Goal: Task Accomplishment & Management: Use online tool/utility

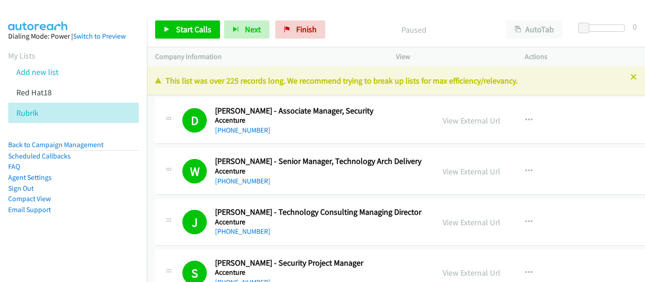
click at [303, 31] on span "Finish" at bounding box center [306, 29] width 20 height 10
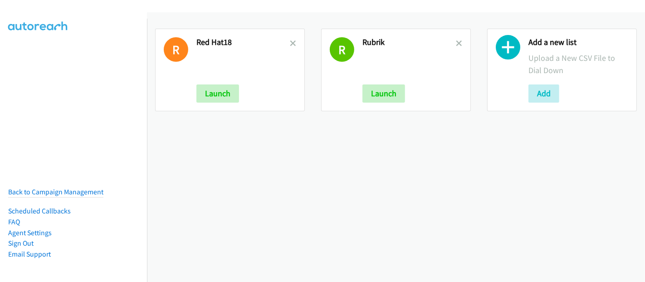
click at [339, 179] on div "R Red Hat18 Launch R Rubrik Launch Add a new list Upload a New CSV File to Dial…" at bounding box center [396, 146] width 498 height 269
click at [545, 91] on button "Add" at bounding box center [543, 93] width 31 height 18
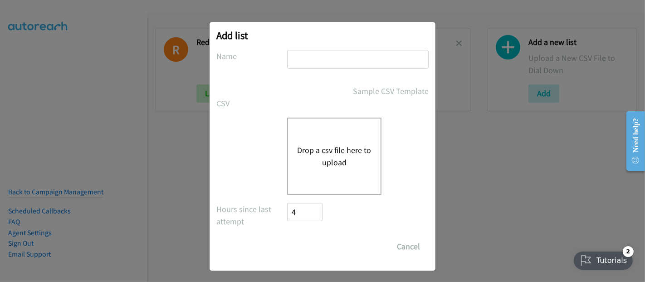
click at [332, 158] on button "Drop a csv file here to upload" at bounding box center [334, 156] width 74 height 24
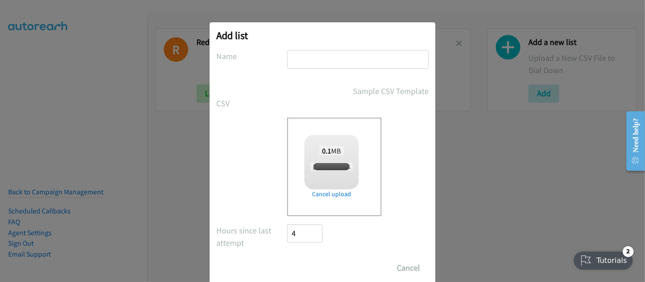
checkbox input "true"
click at [316, 53] on input "text" at bounding box center [357, 59] width 141 height 19
type input "Bara"
click at [570, 125] on div "Add list No phone fields were returned for that Report or List View Please uplo…" at bounding box center [322, 144] width 645 height 273
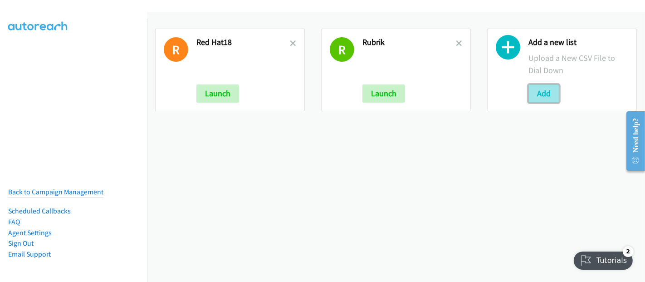
click at [543, 94] on button "Add" at bounding box center [543, 93] width 31 height 18
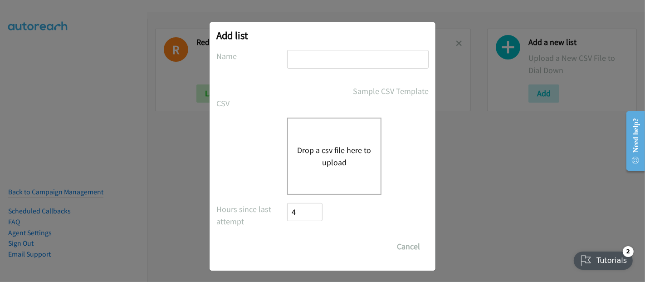
click at [329, 141] on div "Drop a csv file here to upload" at bounding box center [334, 155] width 94 height 77
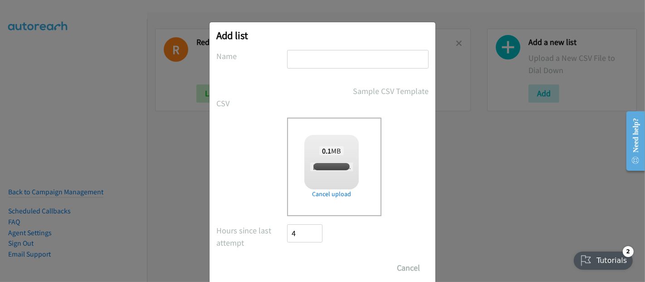
checkbox input "true"
click at [307, 68] on div at bounding box center [357, 63] width 141 height 27
click at [307, 59] on input "text" at bounding box center [357, 59] width 141 height 19
paste input "Barracuda"
type input "Barracuda"
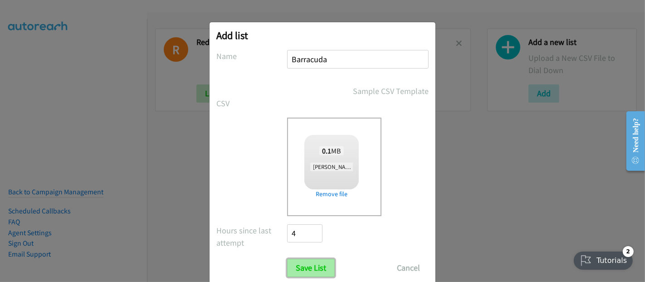
click at [312, 262] on input "Save List" at bounding box center [311, 267] width 48 height 18
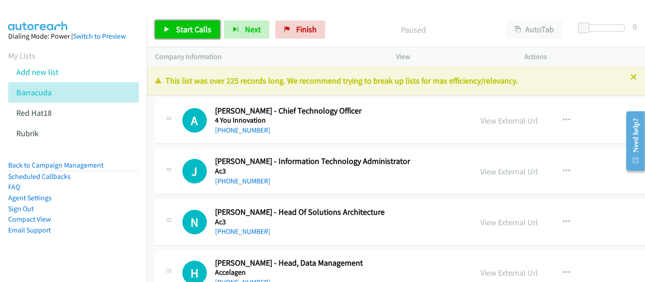
click at [195, 28] on span "Start Calls" at bounding box center [193, 29] width 35 height 10
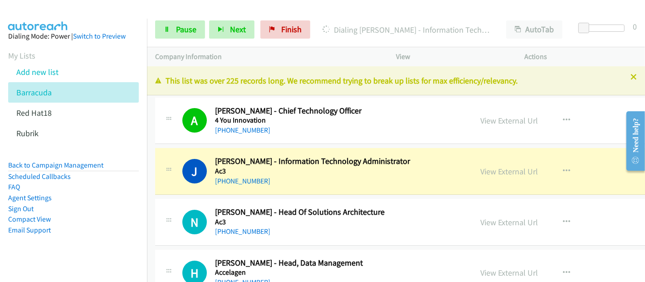
click at [43, 253] on aside "Dialing Mode: Power | Switch to Preview My Lists Add new list Barracuda Red Hat…" at bounding box center [73, 147] width 147 height 257
click at [528, 171] on link "View External Url" at bounding box center [509, 171] width 58 height 10
click at [190, 33] on span "Pause" at bounding box center [186, 29] width 20 height 10
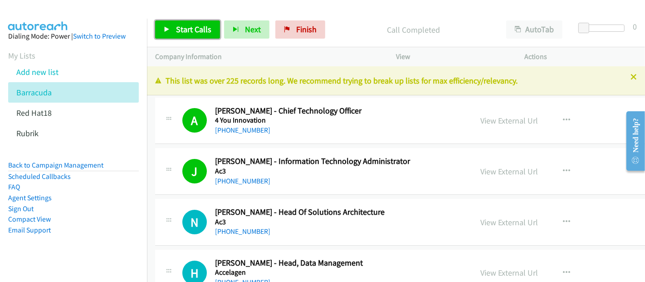
click at [203, 26] on span "Start Calls" at bounding box center [193, 29] width 35 height 10
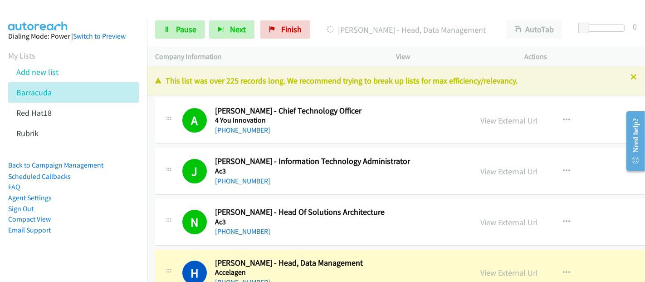
scroll to position [151, 0]
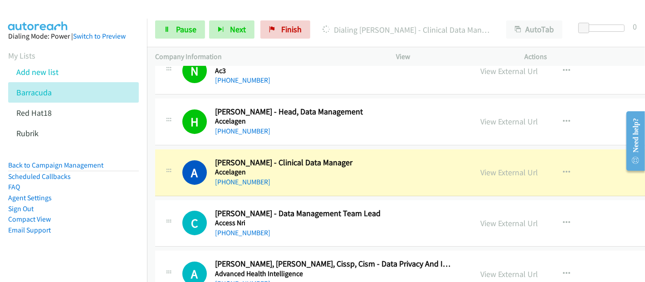
click at [388, 183] on div "[PHONE_NUMBER]" at bounding box center [333, 181] width 236 height 11
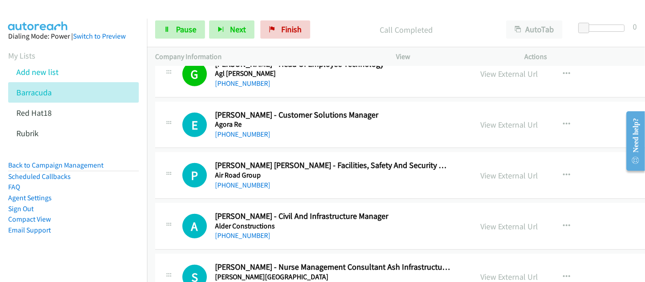
scroll to position [504, 0]
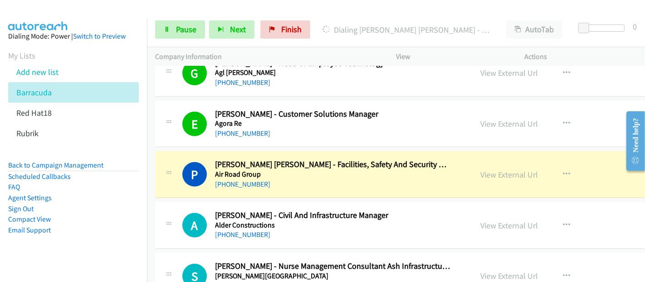
click at [18, 265] on aside "Dialing Mode: Power | Switch to Preview My Lists Add new list Barracuda Red Hat…" at bounding box center [73, 147] width 147 height 257
click at [391, 175] on h5 "Air Road Group" at bounding box center [333, 174] width 236 height 9
click at [519, 175] on link "View External Url" at bounding box center [509, 174] width 58 height 10
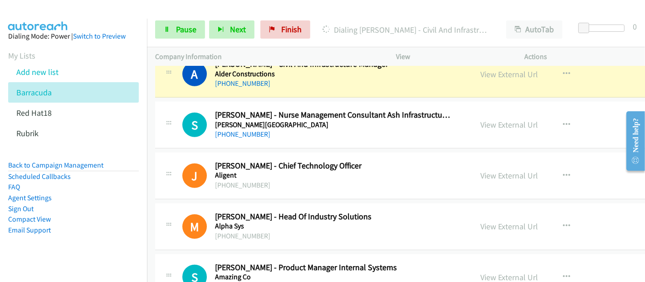
scroll to position [554, 0]
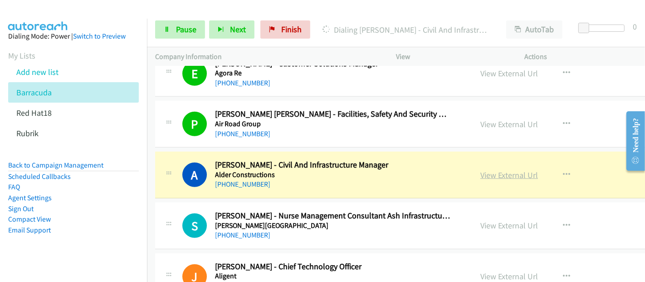
click at [515, 174] on link "View External Url" at bounding box center [509, 175] width 58 height 10
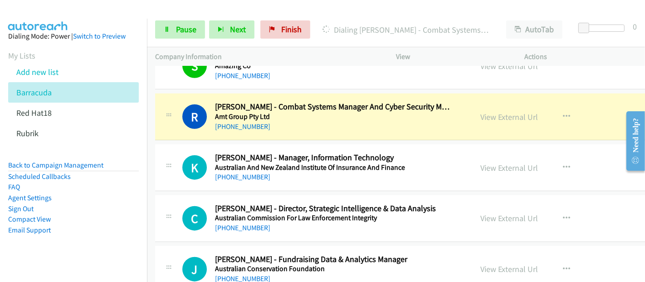
scroll to position [856, 0]
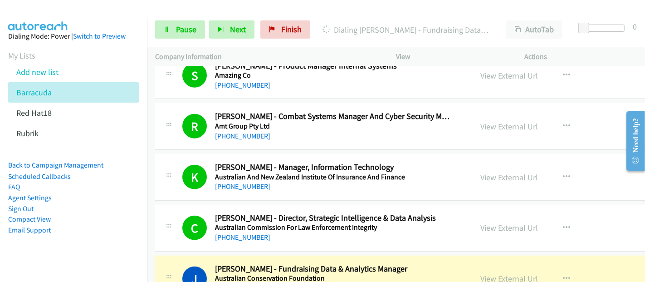
drag, startPoint x: 28, startPoint y: 253, endPoint x: 83, endPoint y: 238, distance: 57.7
click at [28, 253] on aside "Dialing Mode: Power | Switch to Preview My Lists Add new list Barracuda Red Hat…" at bounding box center [73, 147] width 147 height 257
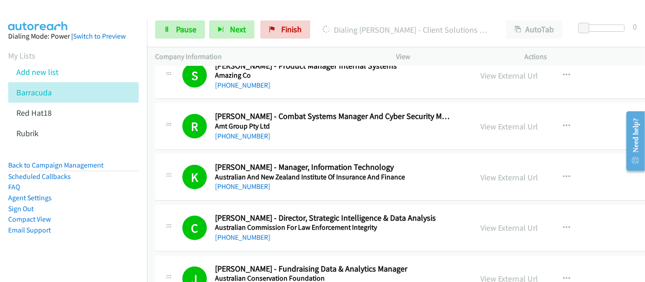
scroll to position [1007, 0]
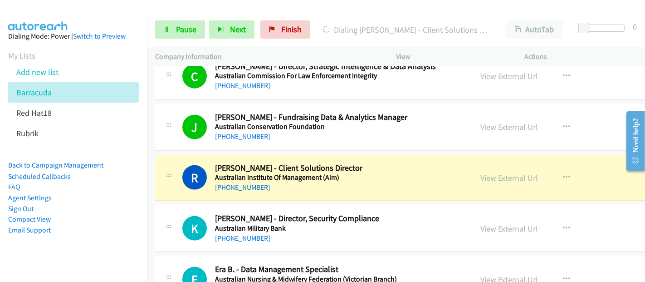
click at [425, 182] on div "[PHONE_NUMBER]" at bounding box center [333, 187] width 236 height 11
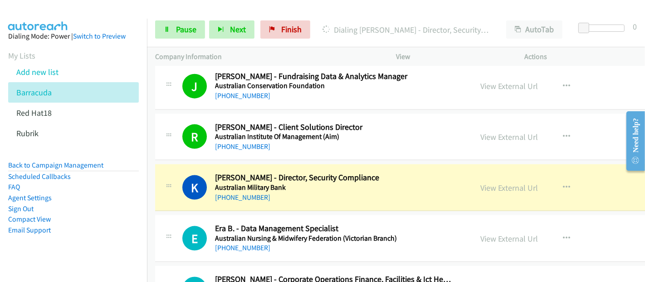
scroll to position [1058, 0]
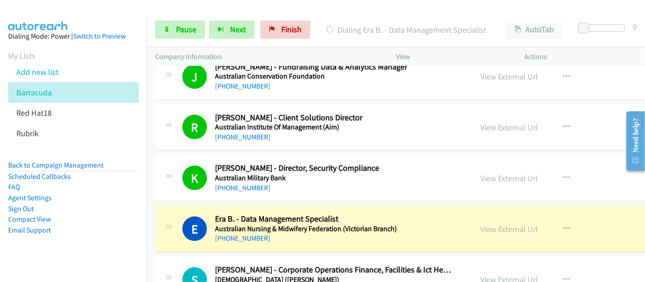
drag, startPoint x: 13, startPoint y: 244, endPoint x: 47, endPoint y: 247, distance: 34.6
click at [13, 244] on aside "Dialing Mode: Power | Switch to Preview My Lists Add new list Barracuda Red Hat…" at bounding box center [73, 147] width 147 height 257
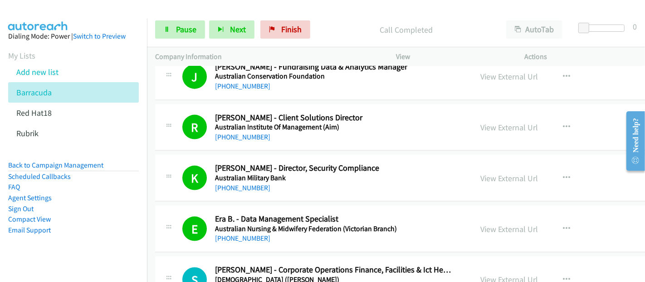
scroll to position [1259, 0]
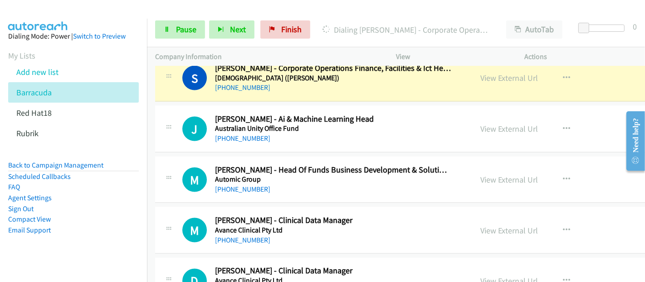
click at [16, 244] on aside "Dialing Mode: Power | Switch to Preview My Lists Add new list Barracuda Red Hat…" at bounding box center [73, 147] width 147 height 257
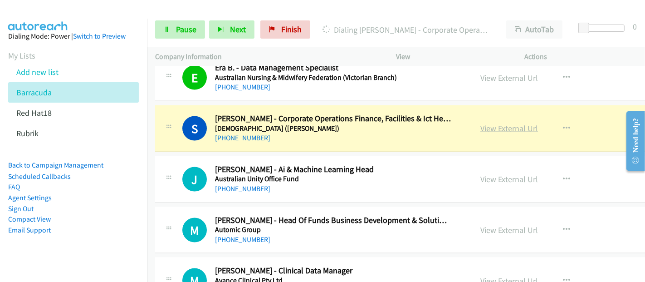
click at [504, 127] on link "View External Url" at bounding box center [509, 128] width 58 height 10
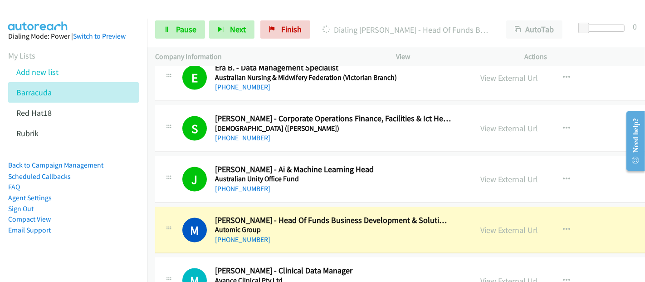
scroll to position [1259, 0]
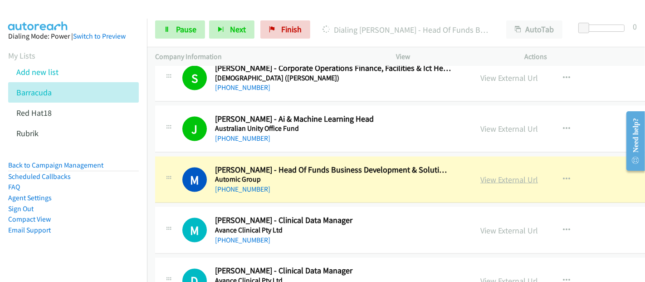
click at [509, 174] on link "View External Url" at bounding box center [509, 179] width 58 height 10
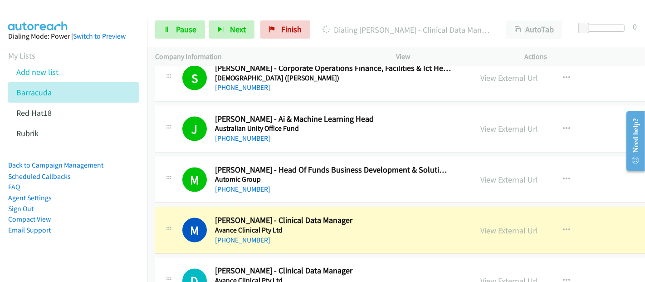
scroll to position [1360, 0]
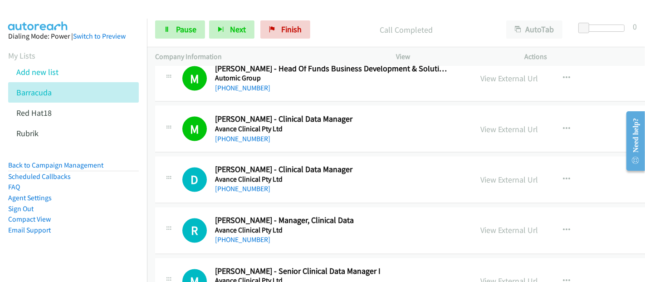
click at [390, 165] on h2 "[PERSON_NAME] - Clinical Data Manager" at bounding box center [333, 170] width 236 height 10
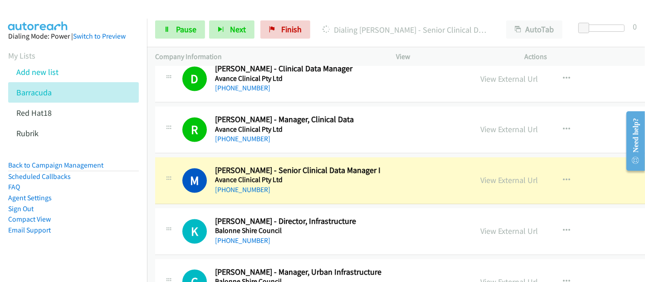
scroll to position [1511, 0]
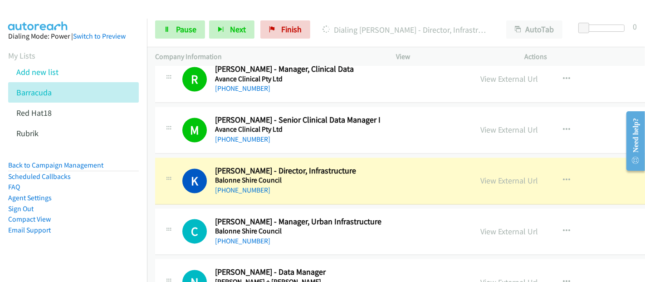
click at [377, 185] on div "[PHONE_NUMBER]" at bounding box center [333, 190] width 236 height 11
click at [522, 175] on link "View External Url" at bounding box center [509, 180] width 58 height 10
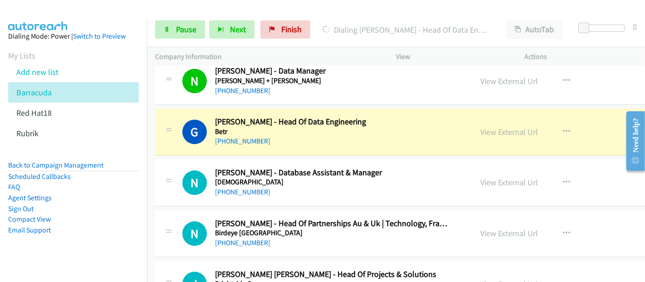
scroll to position [1762, 0]
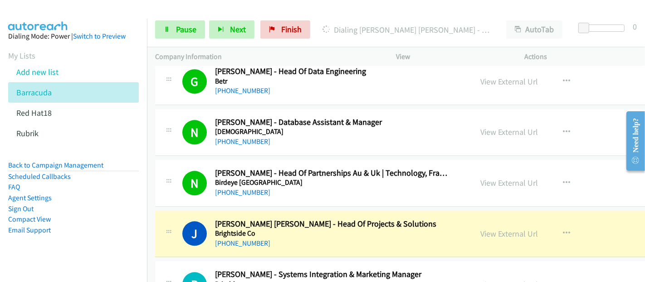
click at [379, 221] on h2 "[PERSON_NAME] [PERSON_NAME] - Head Of Projects & Solutions" at bounding box center [333, 223] width 236 height 10
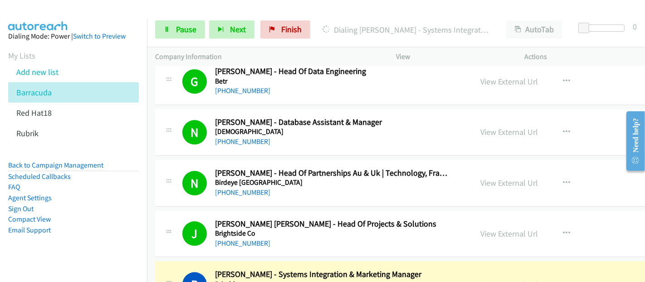
click at [45, 262] on aside "Dialing Mode: Power | Switch to Preview My Lists Add new list Barracuda Red Hat…" at bounding box center [73, 147] width 147 height 257
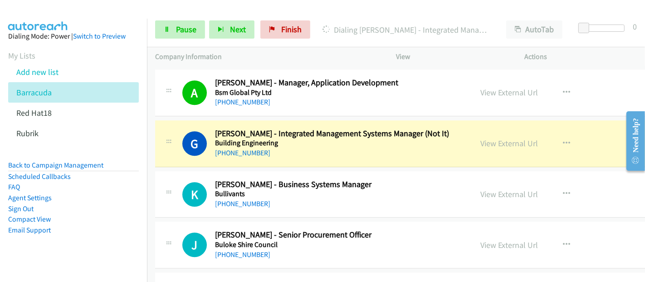
scroll to position [2065, 0]
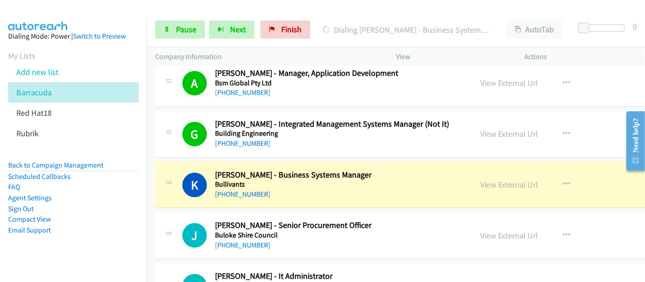
click at [351, 170] on h2 "[PERSON_NAME] - Business Systems Manager" at bounding box center [333, 175] width 236 height 10
click at [505, 179] on link "View External Url" at bounding box center [509, 184] width 58 height 10
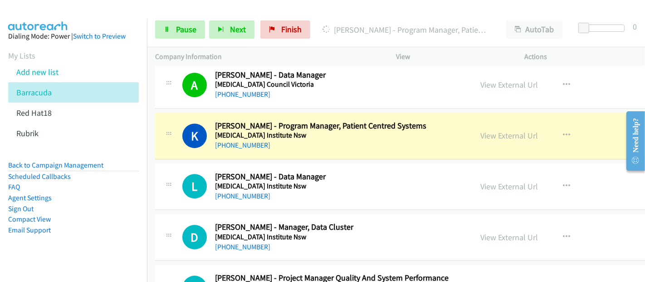
scroll to position [2317, 0]
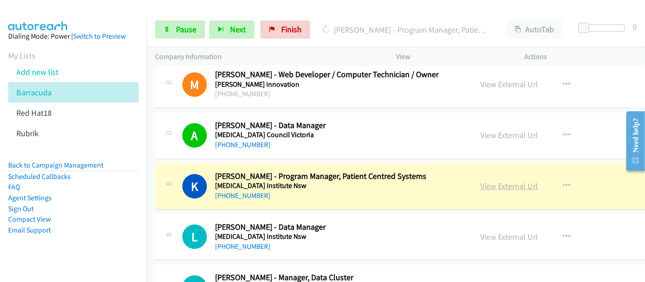
click at [510, 180] on link "View External Url" at bounding box center [509, 185] width 58 height 10
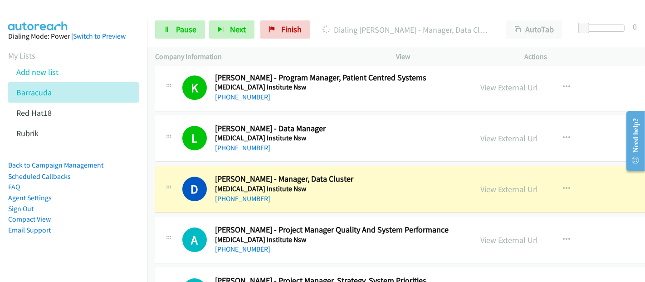
scroll to position [2418, 0]
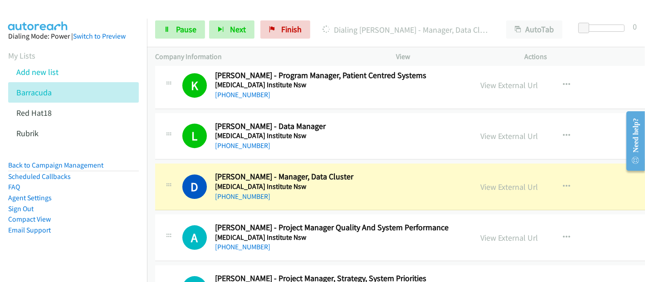
click at [448, 182] on h5 "[MEDICAL_DATA] Institute Nsw" at bounding box center [333, 186] width 236 height 9
click at [507, 181] on link "View External Url" at bounding box center [509, 186] width 58 height 10
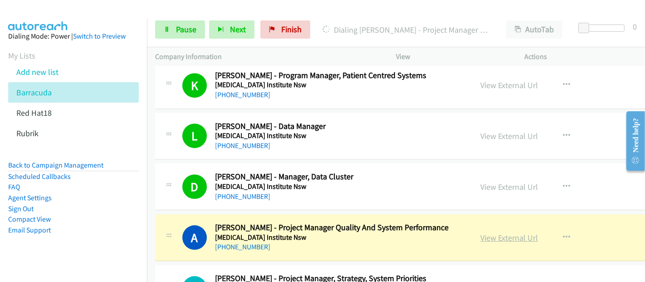
click at [517, 232] on link "View External Url" at bounding box center [509, 237] width 58 height 10
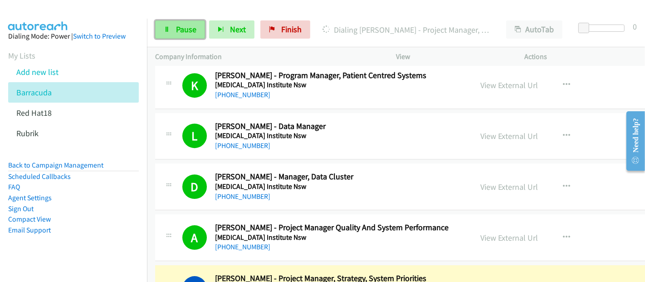
click at [195, 26] on link "Pause" at bounding box center [180, 29] width 50 height 18
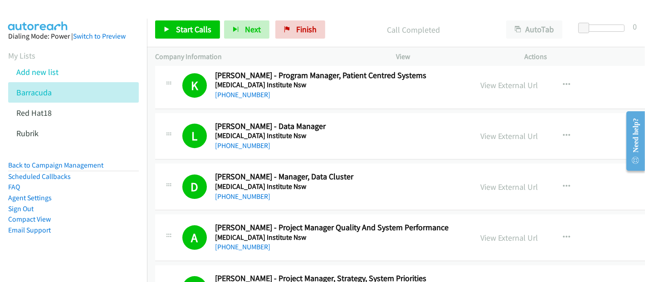
scroll to position [2518, 0]
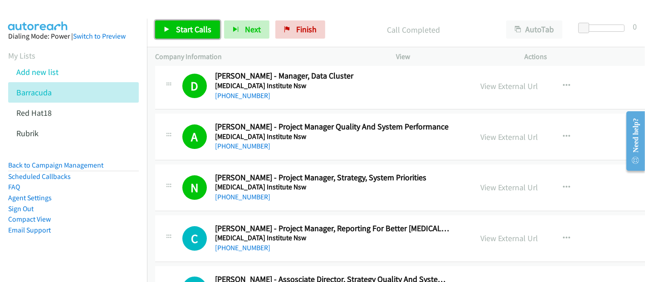
click at [198, 28] on span "Start Calls" at bounding box center [193, 29] width 35 height 10
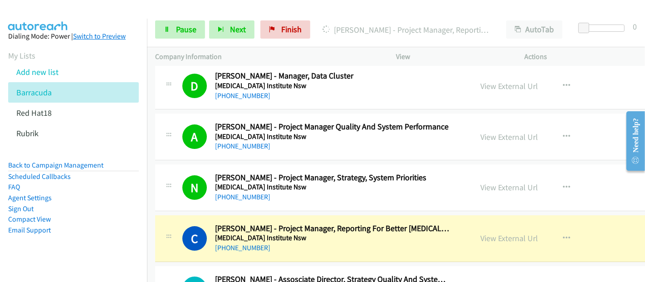
click at [74, 116] on li "Red Hat18" at bounding box center [81, 112] width 147 height 20
click at [182, 32] on span "Pause" at bounding box center [186, 29] width 20 height 10
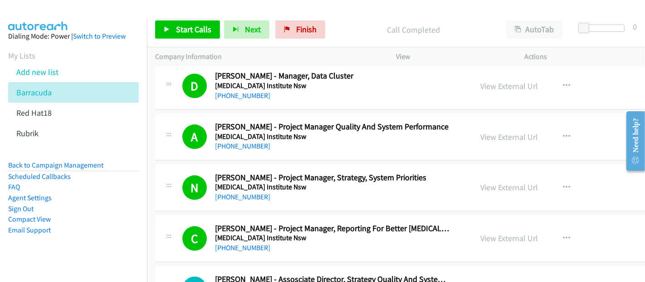
scroll to position [2619, 0]
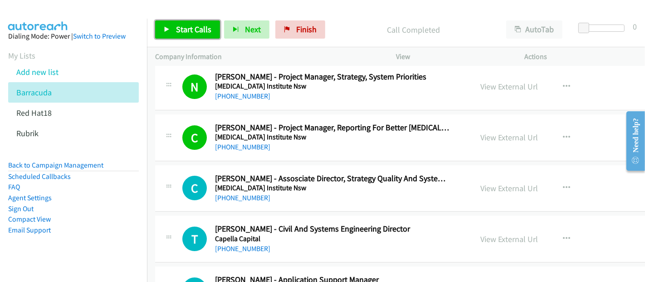
click at [203, 28] on span "Start Calls" at bounding box center [193, 29] width 35 height 10
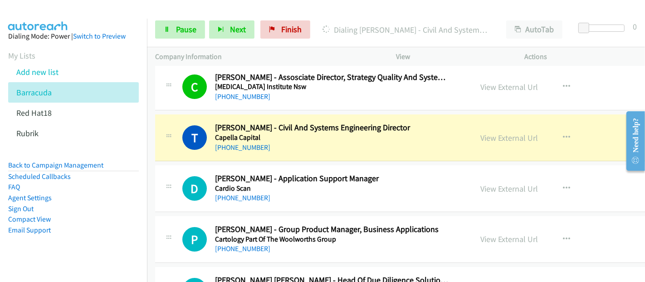
scroll to position [2770, 0]
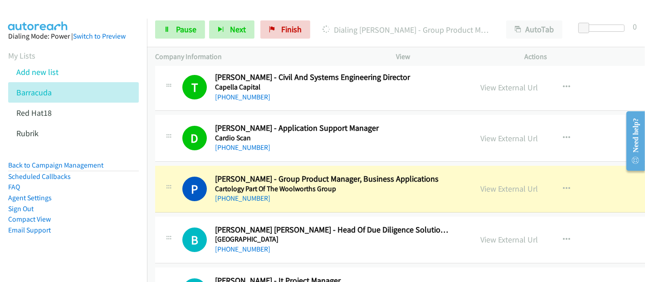
click at [433, 184] on div "Callback Scheduled [PERSON_NAME] - Group Product Manager, Business Applications…" at bounding box center [333, 189] width 236 height 30
drag, startPoint x: 503, startPoint y: 179, endPoint x: 327, endPoint y: 280, distance: 203.1
drag, startPoint x: 395, startPoint y: 194, endPoint x: 447, endPoint y: 185, distance: 52.3
click at [395, 194] on div "[PHONE_NUMBER]" at bounding box center [333, 198] width 236 height 11
click at [506, 183] on link "View External Url" at bounding box center [509, 188] width 58 height 10
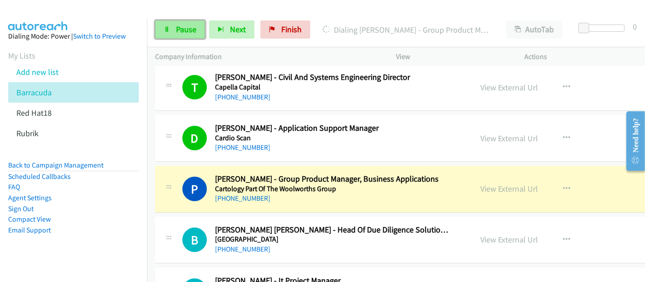
click at [176, 29] on span "Pause" at bounding box center [186, 29] width 20 height 10
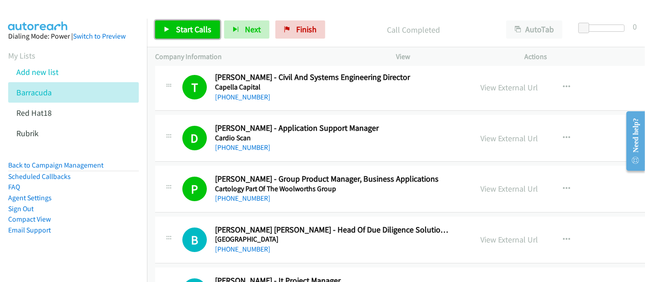
click at [196, 28] on span "Start Calls" at bounding box center [193, 29] width 35 height 10
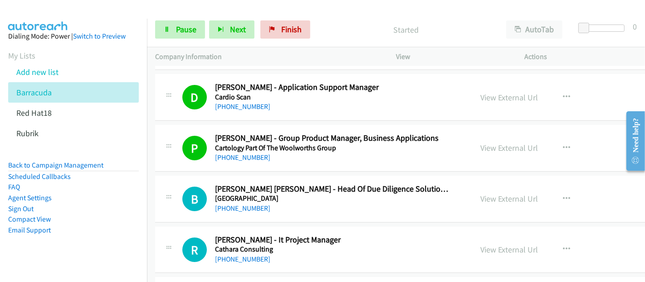
scroll to position [2821, 0]
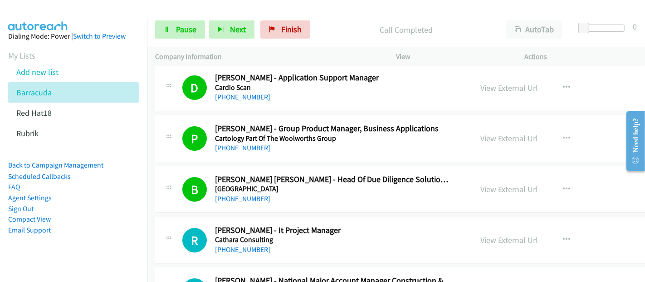
click at [323, 193] on div "[PHONE_NUMBER]" at bounding box center [333, 198] width 236 height 11
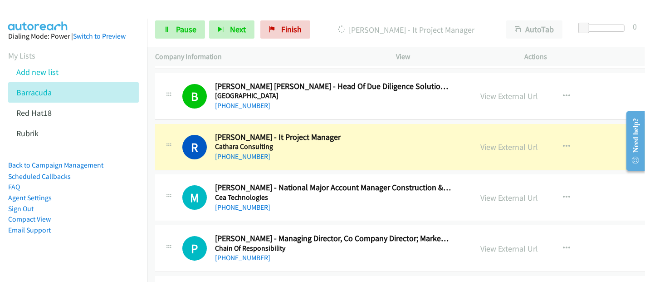
scroll to position [2921, 0]
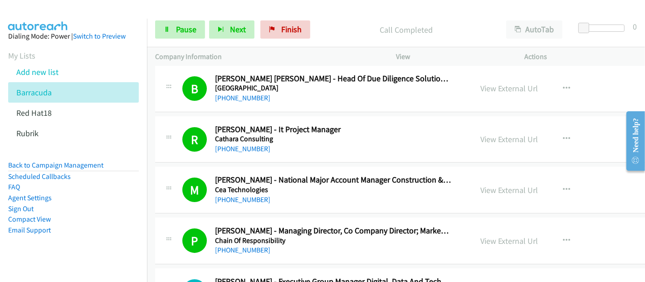
click at [44, 252] on aside "Dialing Mode: Power | Switch to Preview My Lists Add new list Barracuda Red Hat…" at bounding box center [73, 147] width 147 height 257
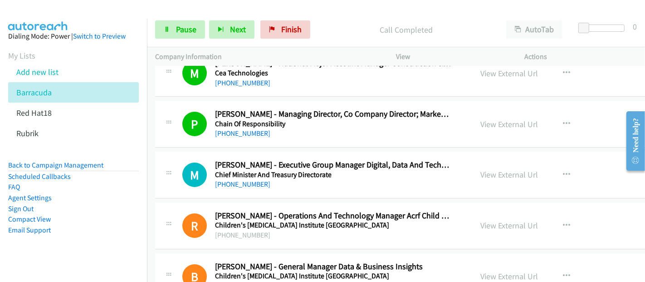
scroll to position [3072, 0]
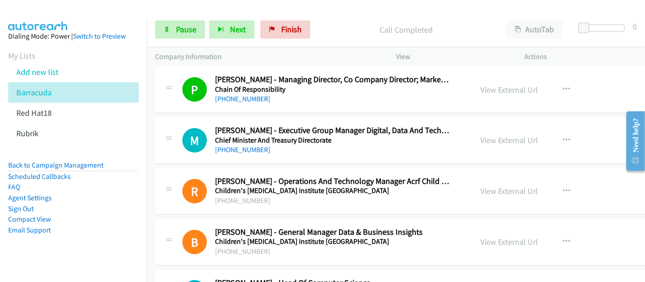
click at [53, 255] on aside "Dialing Mode: Power | Switch to Preview My Lists Add new list Barracuda Red Hat…" at bounding box center [73, 147] width 147 height 257
click at [71, 253] on aside "Dialing Mode: Power | Switch to Preview My Lists Add new list Barracuda Red Hat…" at bounding box center [73, 147] width 147 height 257
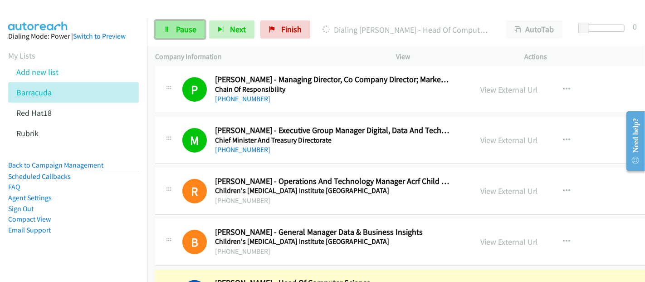
click at [170, 31] on link "Pause" at bounding box center [180, 29] width 50 height 18
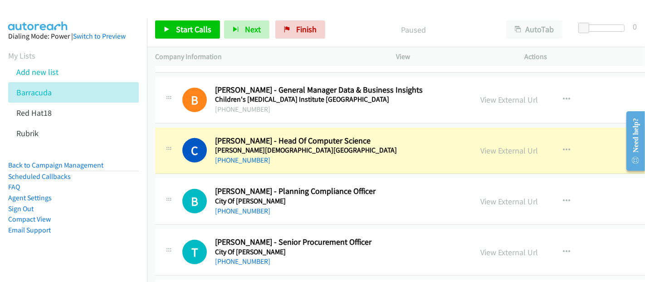
scroll to position [3224, 0]
